Goal: Unclear: Unclear

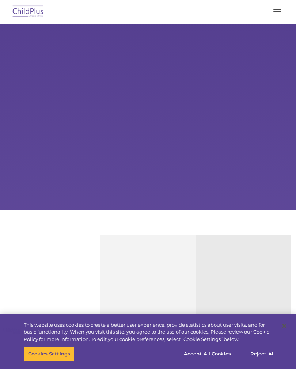
select select "MEDIUM"
click at [264, 358] on button "Reject All" at bounding box center [263, 354] width 46 height 15
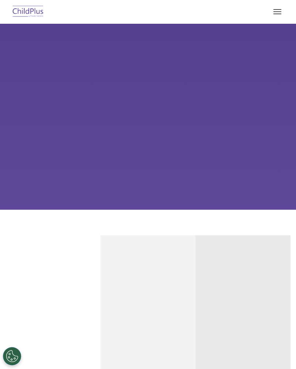
select select "MEDIUM"
